Goal: Information Seeking & Learning: Check status

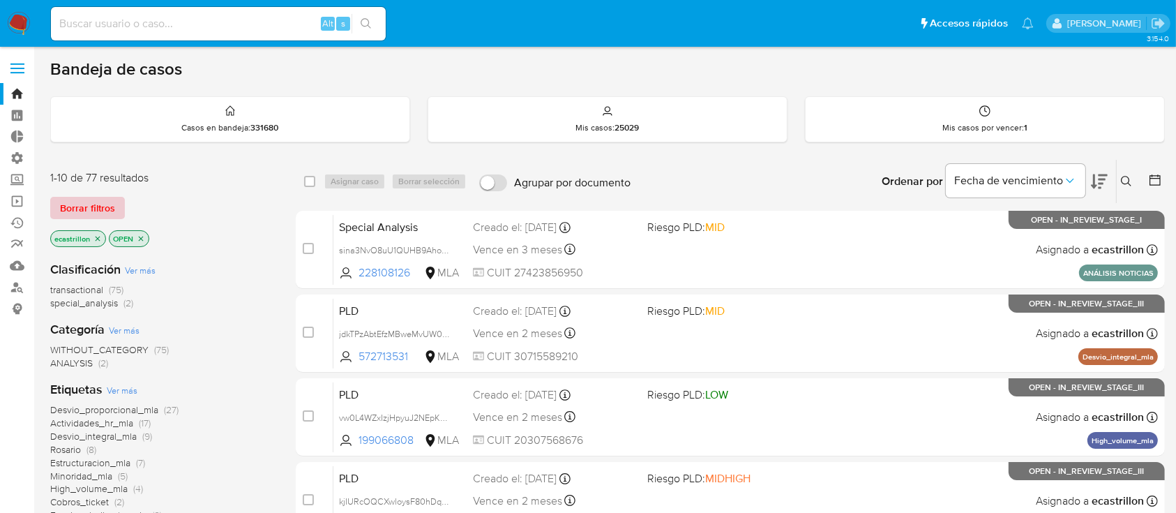
click at [96, 209] on span "Borrar filtros" at bounding box center [87, 208] width 55 height 20
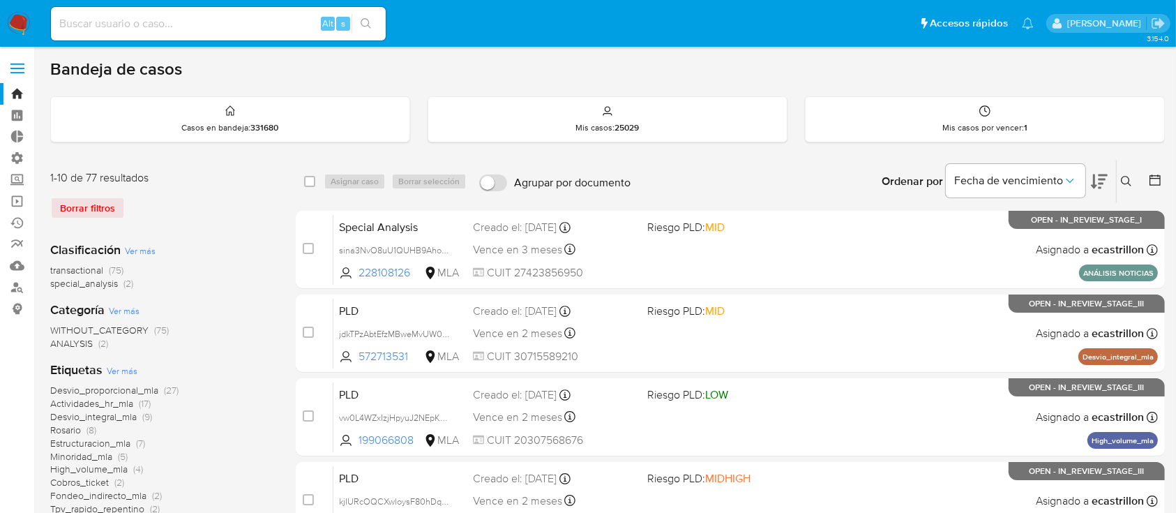
click at [1159, 175] on icon at bounding box center [1155, 179] width 11 height 11
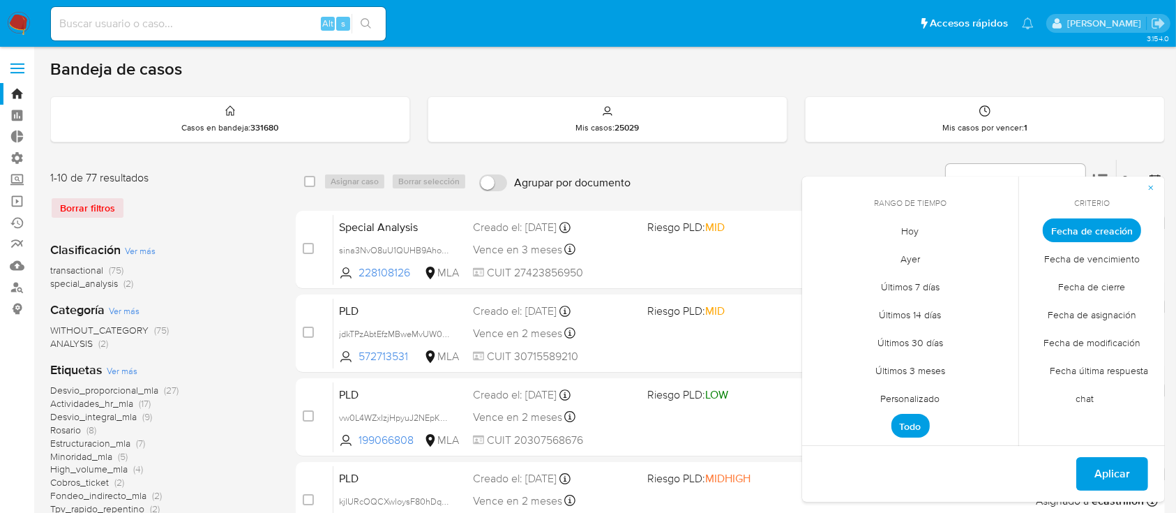
click at [892, 405] on span "Personalizado" at bounding box center [910, 398] width 89 height 29
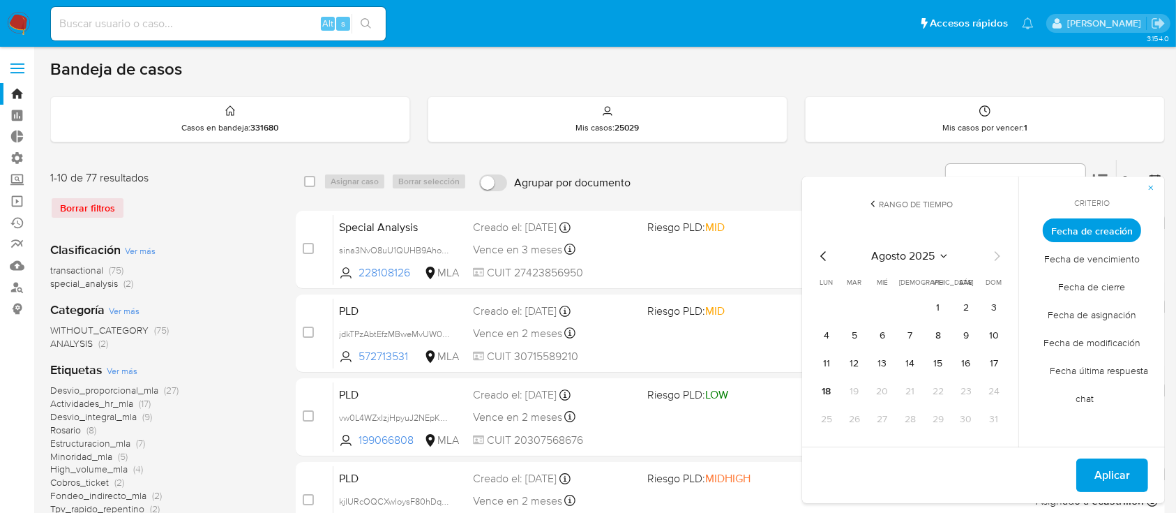
click at [892, 405] on tbody "1 2 3 4 5 6 7 8 9 10 11 12 13 14 15 16 17 18 19 20 21 22 23 24 25 26 27 28 29 3…" at bounding box center [910, 363] width 190 height 134
click at [829, 257] on icon "Mes anterior" at bounding box center [823, 256] width 17 height 17
click at [991, 303] on button "1" at bounding box center [994, 307] width 22 height 22
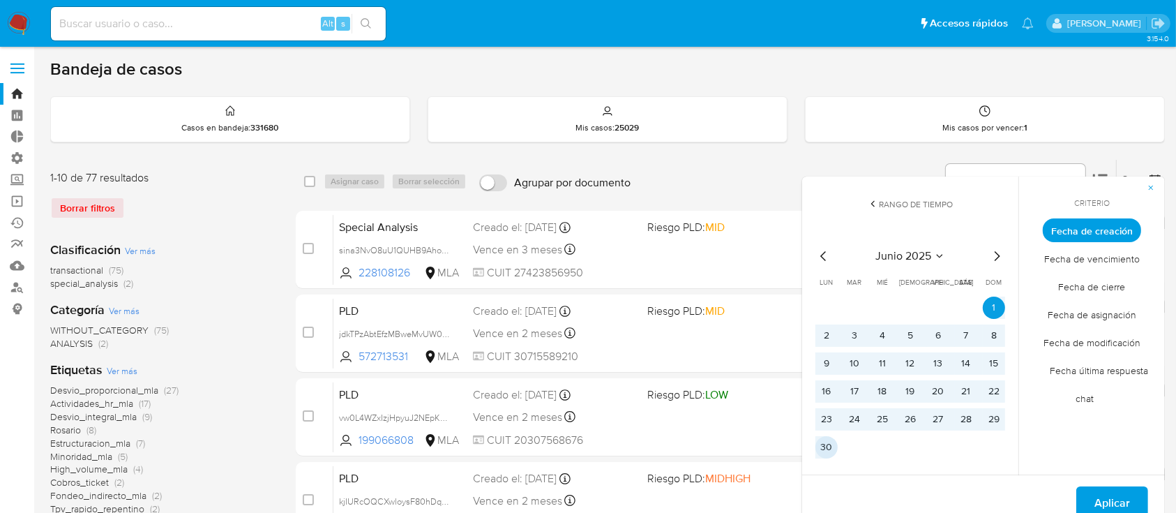
click at [826, 446] on button "30" at bounding box center [826, 447] width 22 height 22
drag, startPoint x: 1128, startPoint y: 492, endPoint x: 1138, endPoint y: 495, distance: 11.0
click at [1138, 495] on button "Aplicar" at bounding box center [1112, 502] width 72 height 33
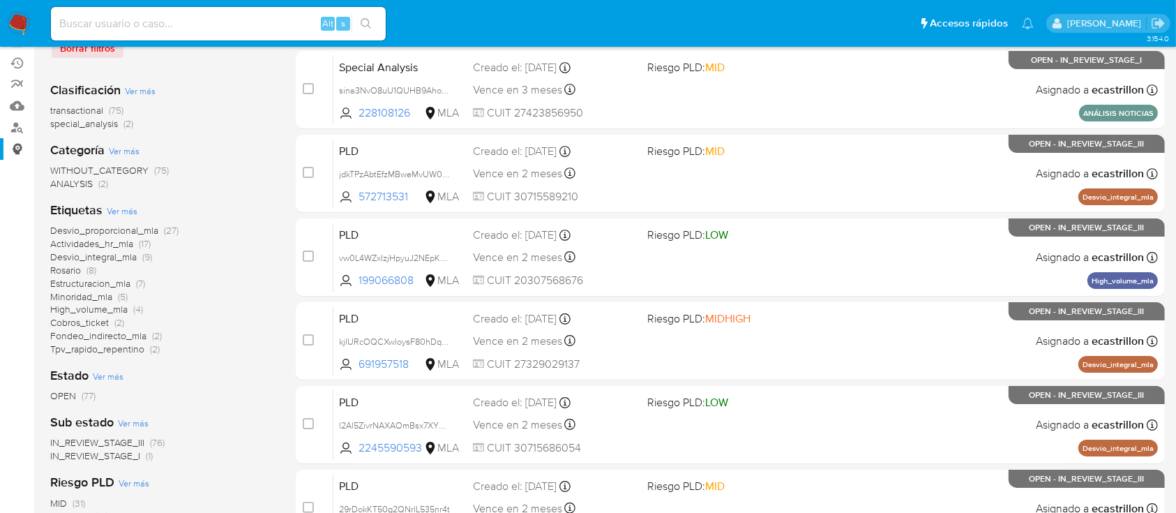
scroll to position [250, 0]
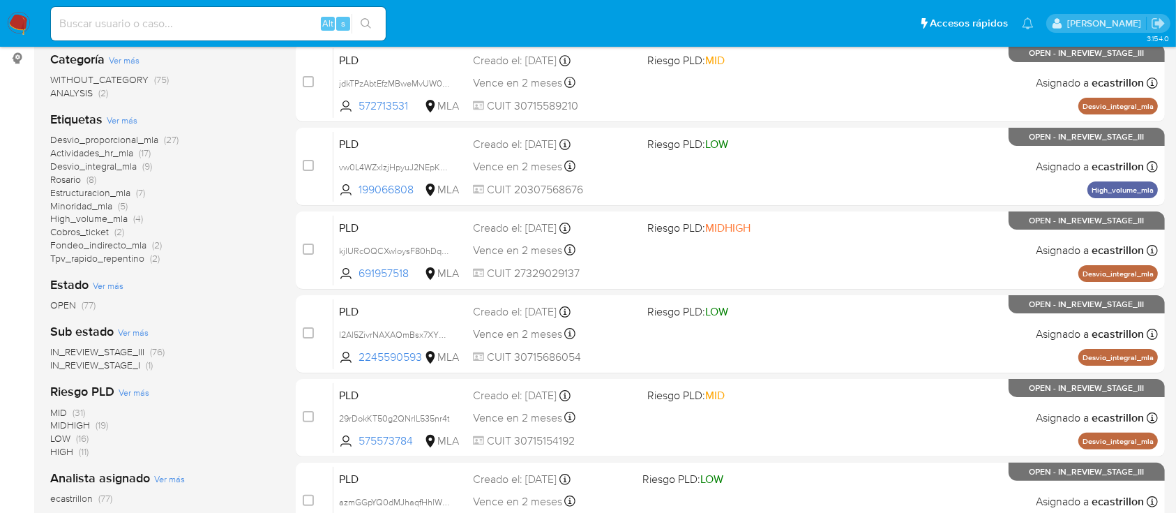
click at [66, 302] on span "OPEN" at bounding box center [63, 305] width 26 height 14
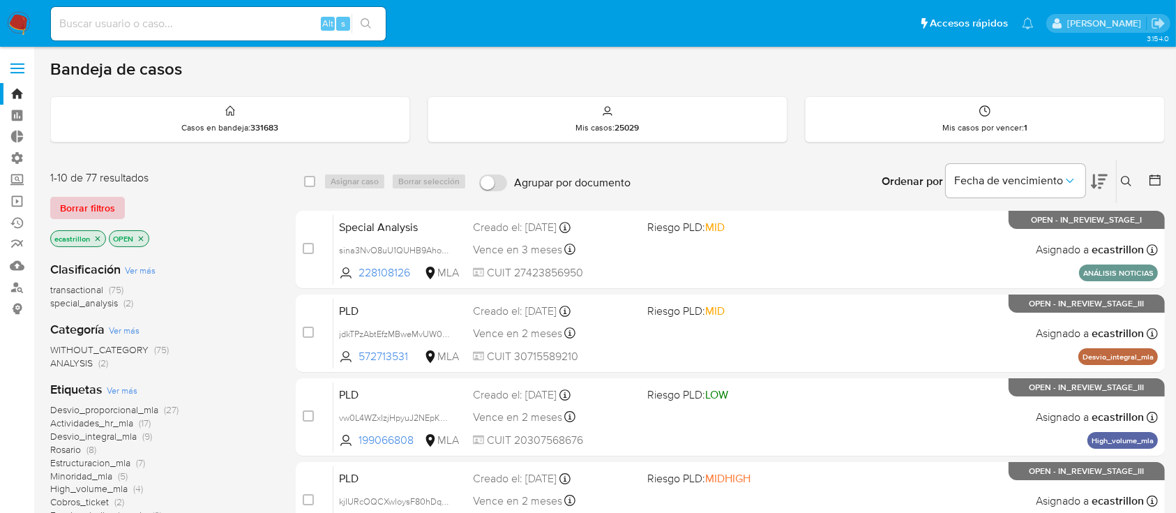
click at [89, 214] on span "Borrar filtros" at bounding box center [87, 208] width 55 height 20
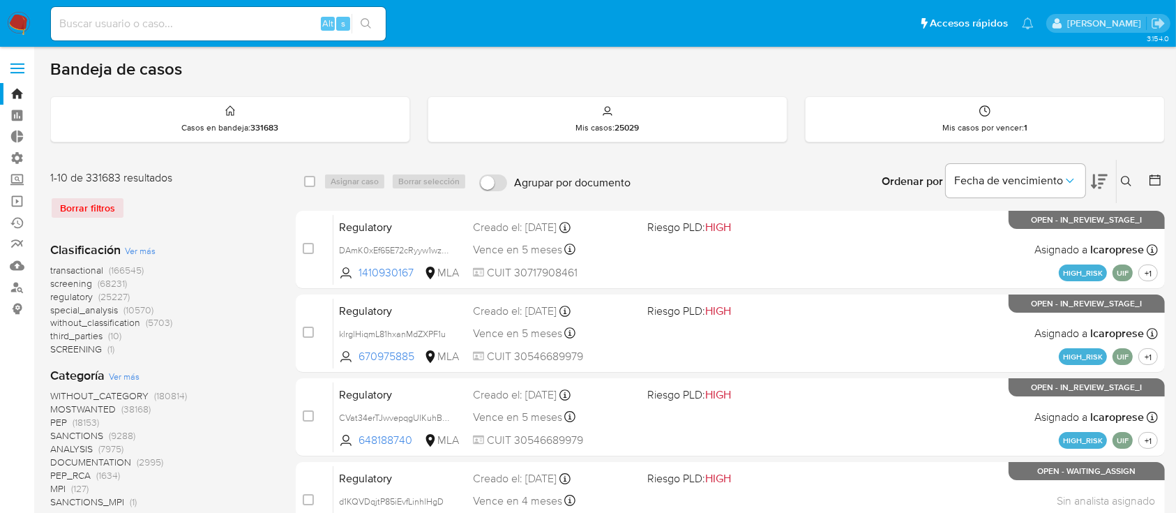
click at [1159, 184] on icon at bounding box center [1155, 179] width 11 height 11
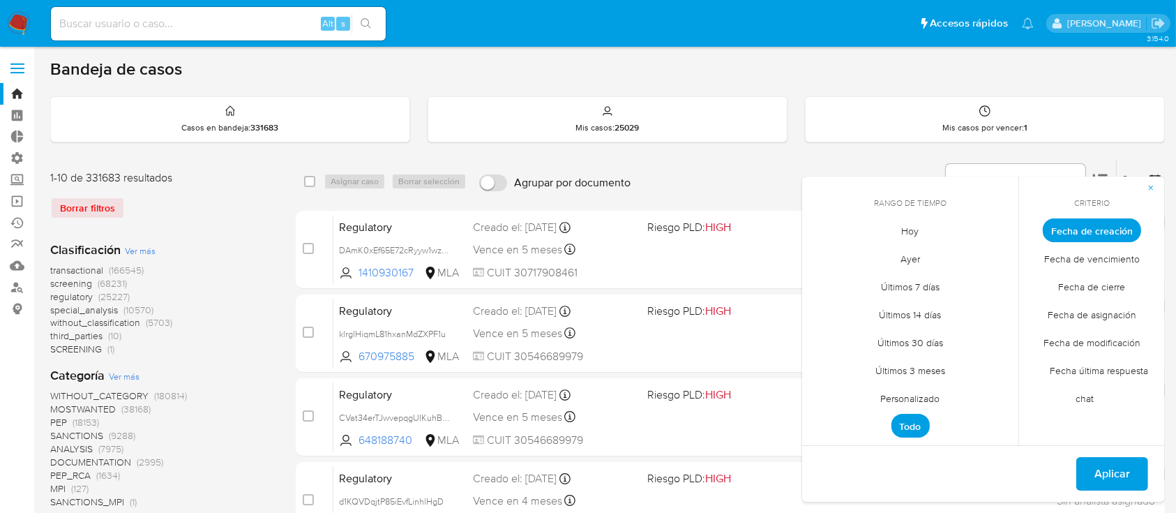
click at [901, 392] on span "Personalizado" at bounding box center [910, 398] width 89 height 29
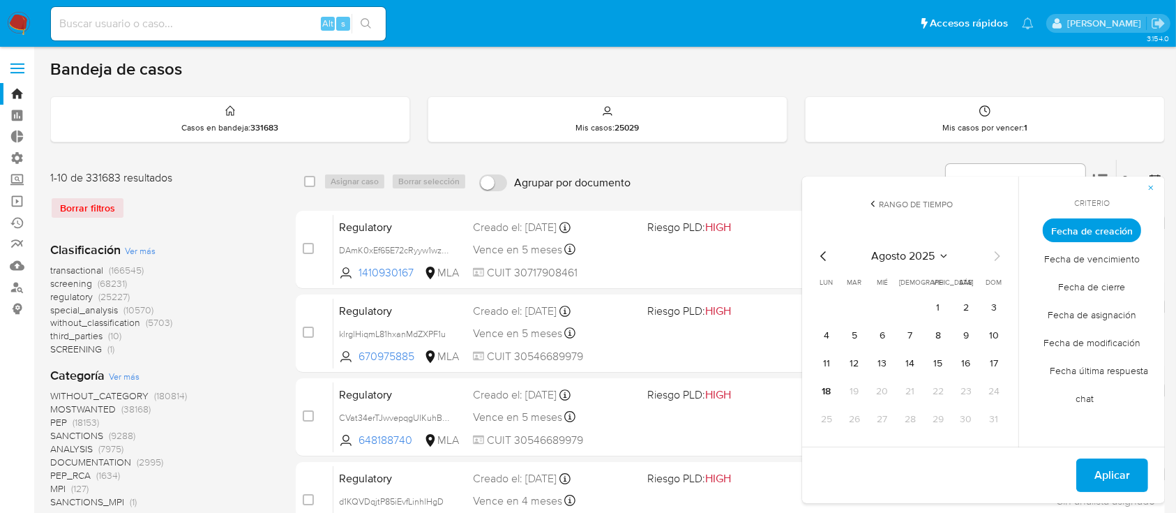
click at [826, 262] on icon "Mes anterior" at bounding box center [823, 256] width 17 height 17
click at [721, 193] on div "Ordenar por Fecha de vencimiento No es posible ordenar los resultados mientras …" at bounding box center [901, 181] width 527 height 43
click at [1144, 183] on button "button" at bounding box center [1151, 187] width 28 height 22
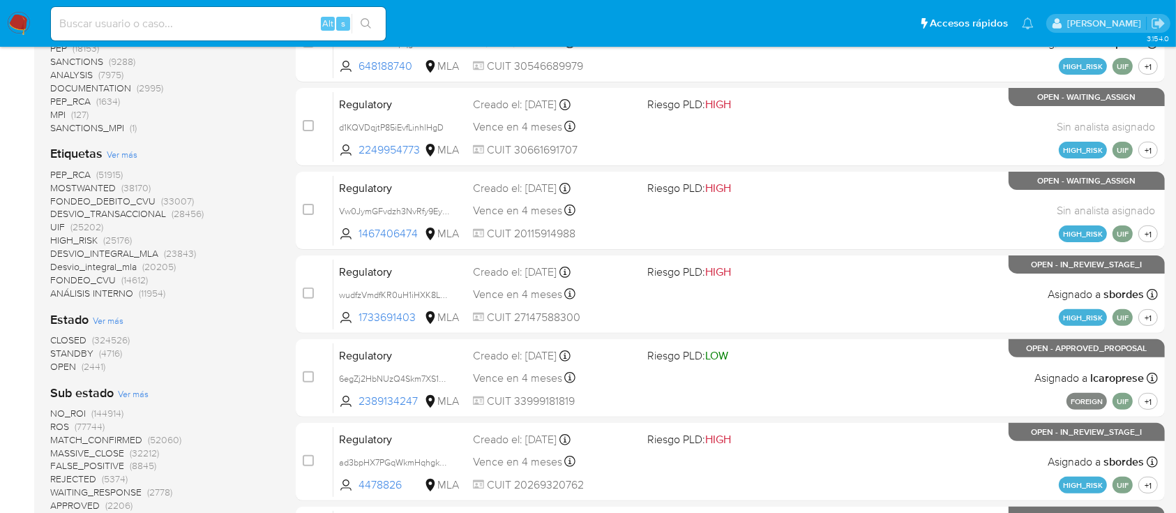
scroll to position [465, 0]
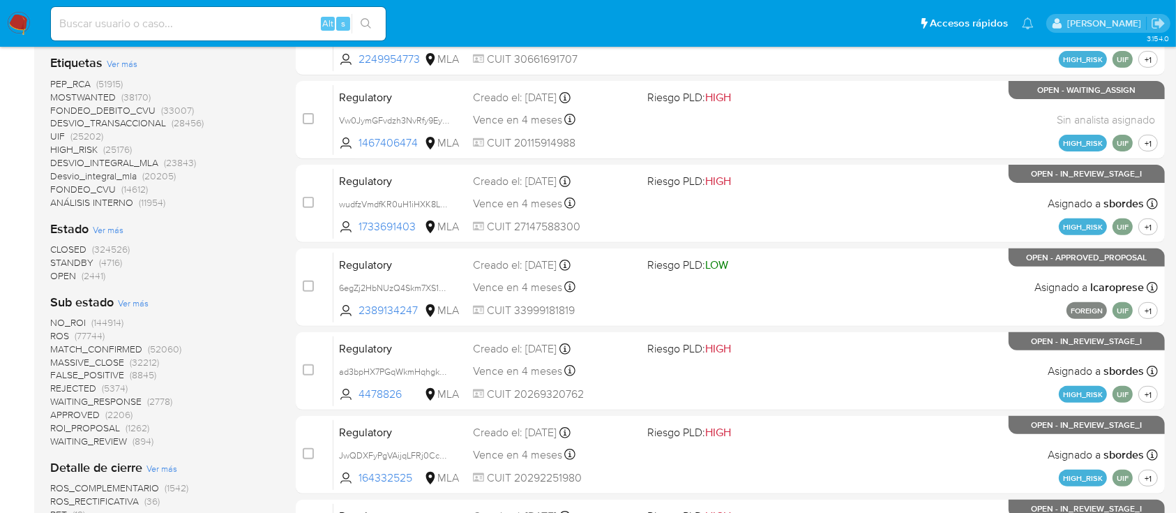
click at [61, 269] on span "OPEN" at bounding box center [63, 276] width 26 height 14
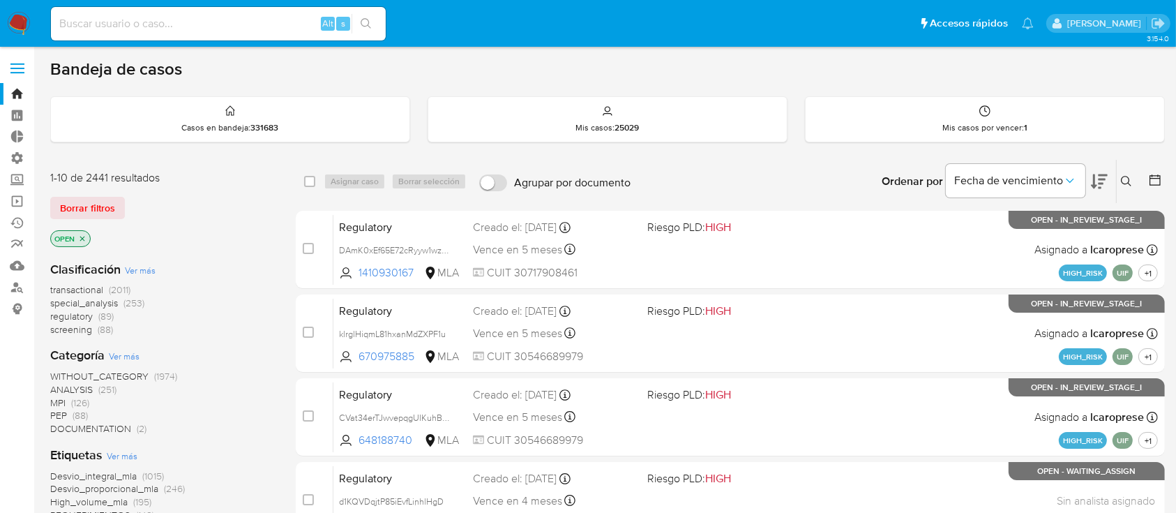
click at [96, 284] on span "transactional" at bounding box center [76, 290] width 53 height 14
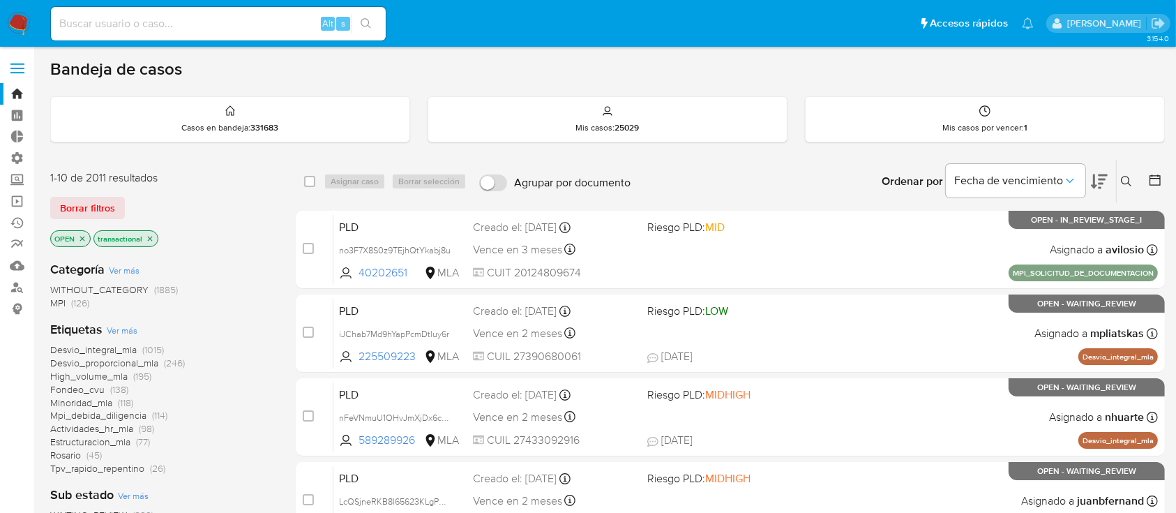
click at [151, 236] on icon "close-filter" at bounding box center [150, 238] width 5 height 5
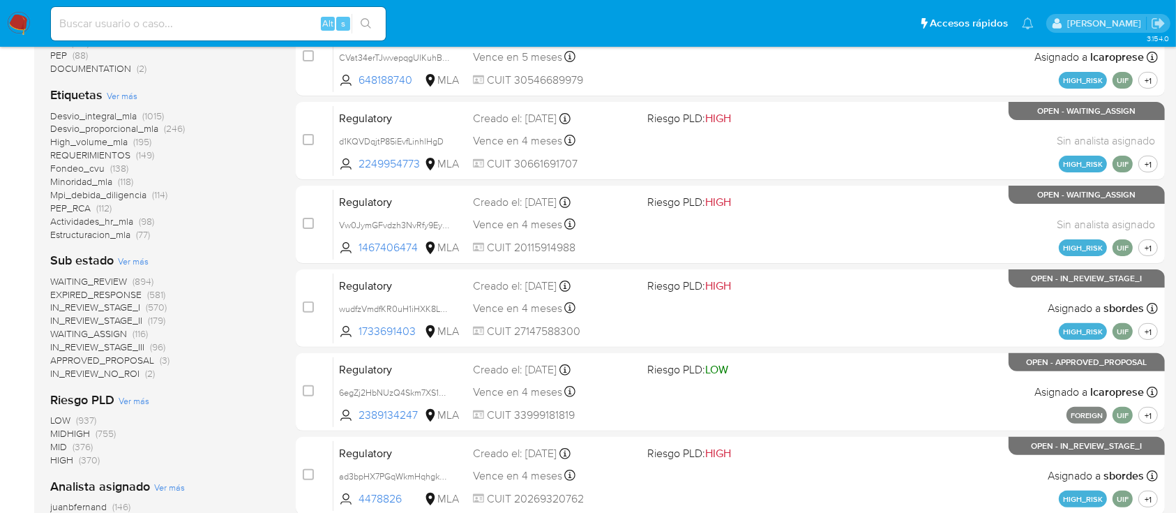
scroll to position [558, 0]
